Goal: Navigation & Orientation: Find specific page/section

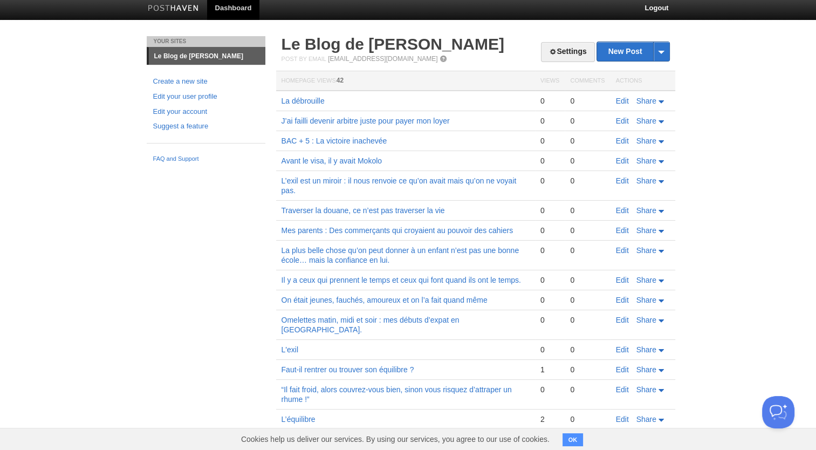
click at [229, 8] on link "Dashboard" at bounding box center [233, 8] width 53 height 24
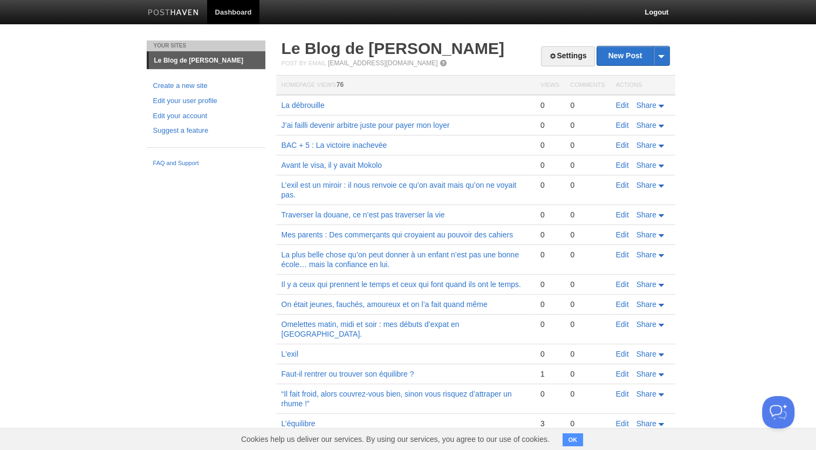
click at [453, 206] on td "Traverser la douane, ce n’est pas traverser la vie" at bounding box center [405, 215] width 259 height 20
click at [224, 56] on link "Le Blog de [PERSON_NAME]" at bounding box center [207, 60] width 117 height 17
click at [371, 49] on link "Le Blog de [PERSON_NAME]" at bounding box center [393, 48] width 223 height 18
click at [236, 16] on link "Dashboard" at bounding box center [233, 12] width 53 height 24
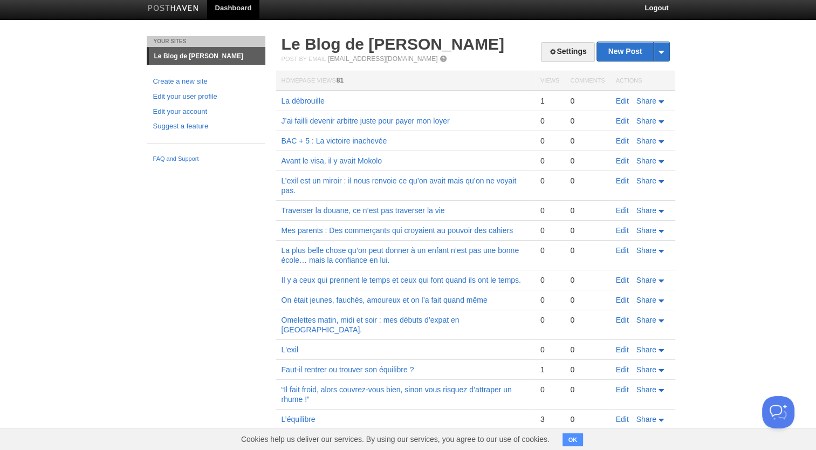
click at [235, 8] on link "Dashboard" at bounding box center [233, 8] width 53 height 24
